Goal: Transaction & Acquisition: Book appointment/travel/reservation

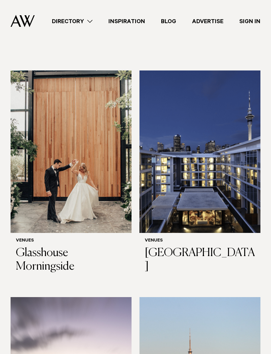
scroll to position [156, 0]
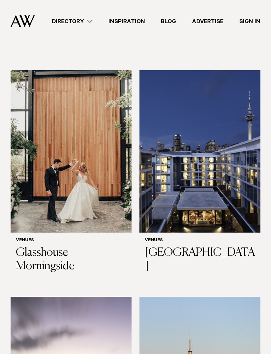
click at [95, 166] on img at bounding box center [71, 151] width 121 height 162
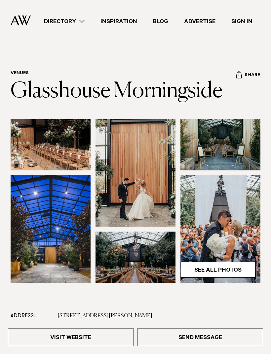
click at [246, 158] on img at bounding box center [221, 144] width 80 height 51
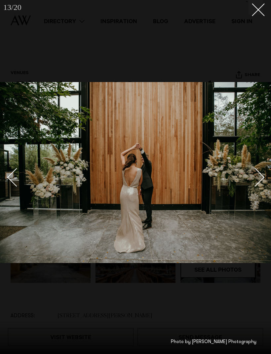
click at [256, 10] on icon at bounding box center [256, 7] width 8 height 8
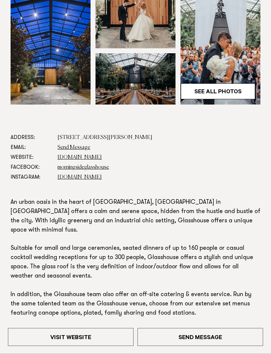
scroll to position [178, 0]
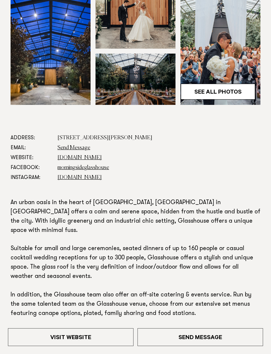
click at [86, 157] on link "glasshouse.net.nz" at bounding box center [80, 157] width 44 height 5
